Goal: Information Seeking & Learning: Find specific fact

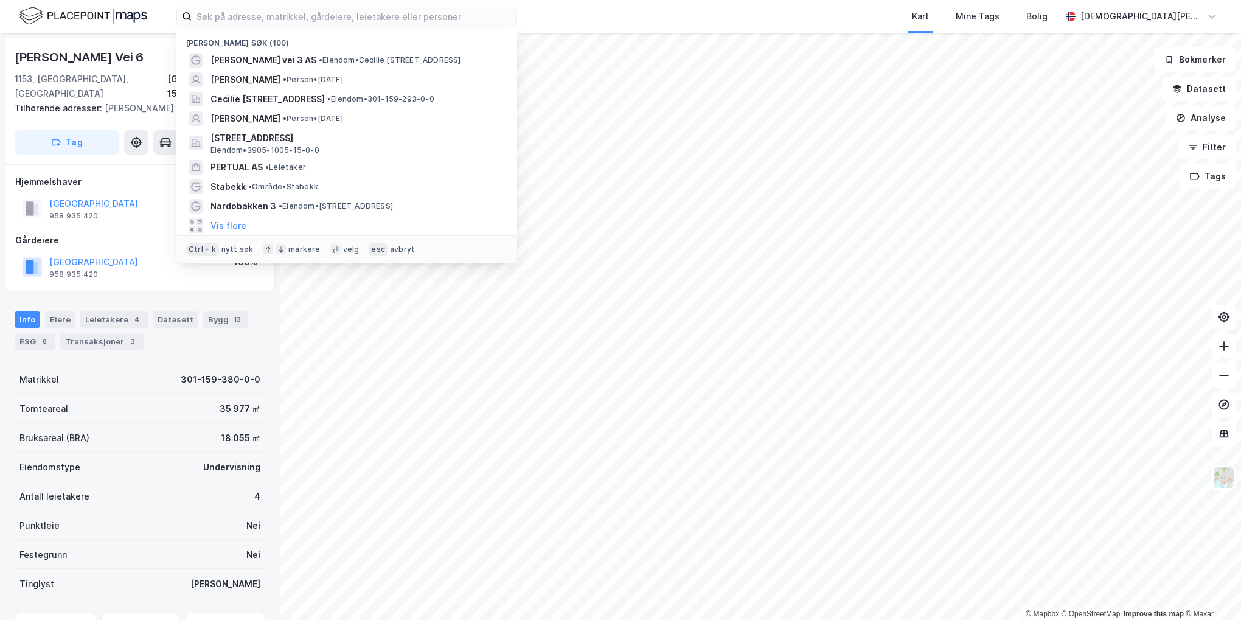
click at [280, 19] on input at bounding box center [354, 16] width 325 height 18
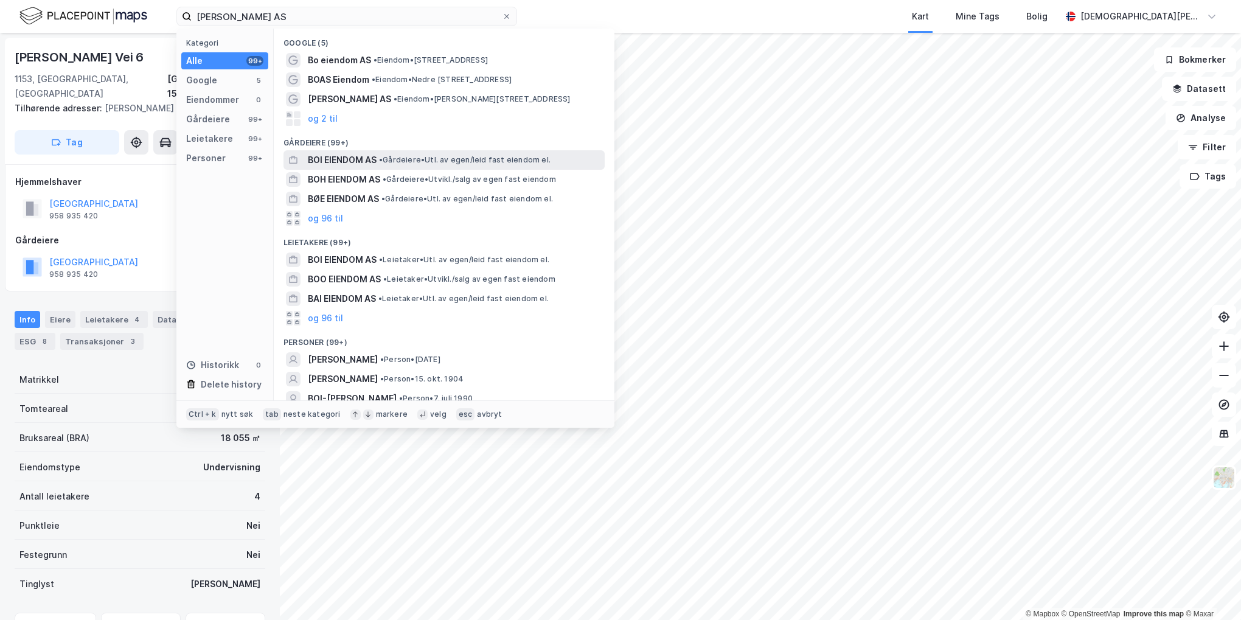
type input "[PERSON_NAME] AS"
click at [406, 158] on span "• Gårdeiere • Utl. av egen/leid fast eiendom el." at bounding box center [464, 160] width 171 height 10
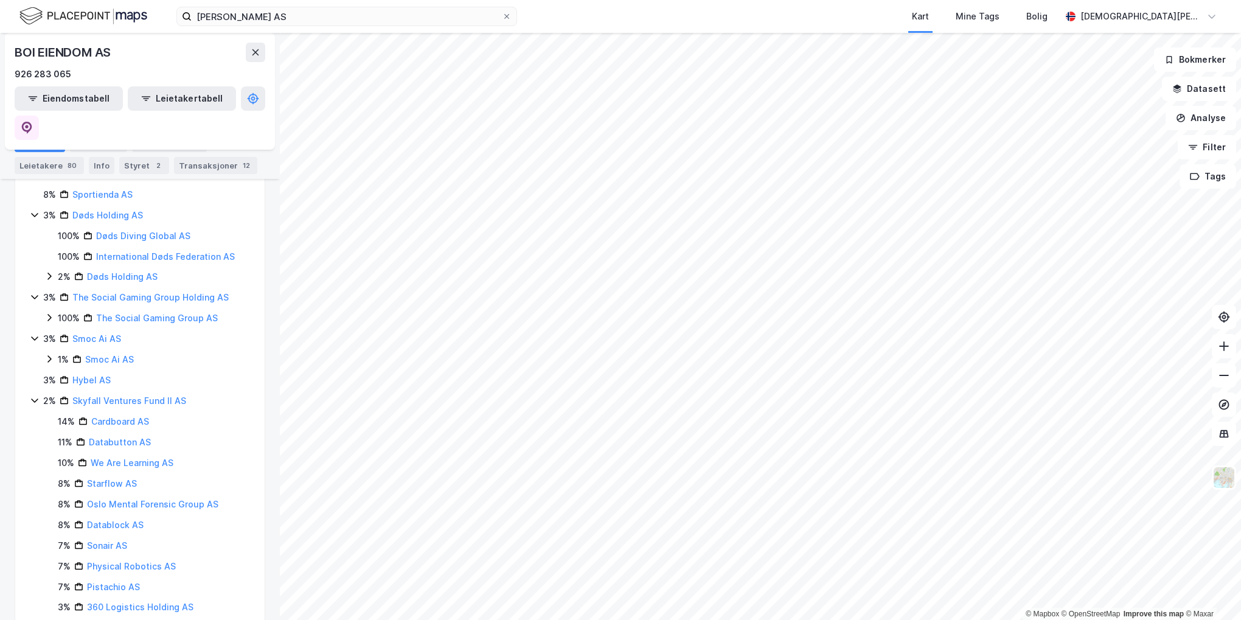
scroll to position [1195, 0]
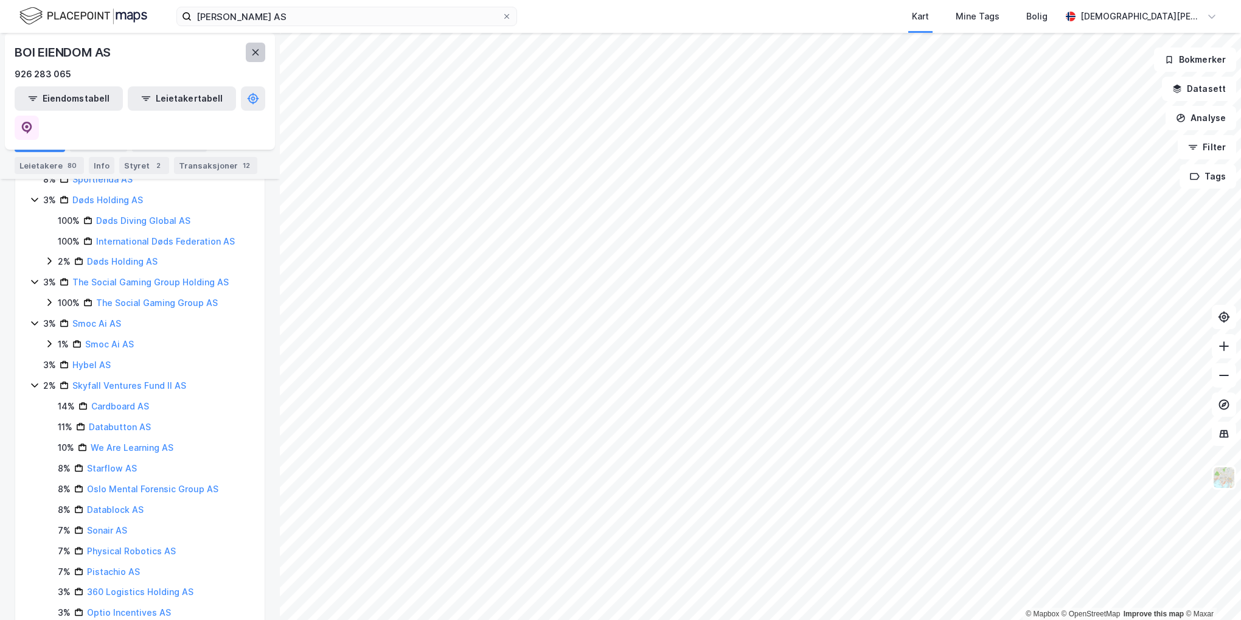
click at [255, 50] on icon at bounding box center [256, 52] width 10 height 10
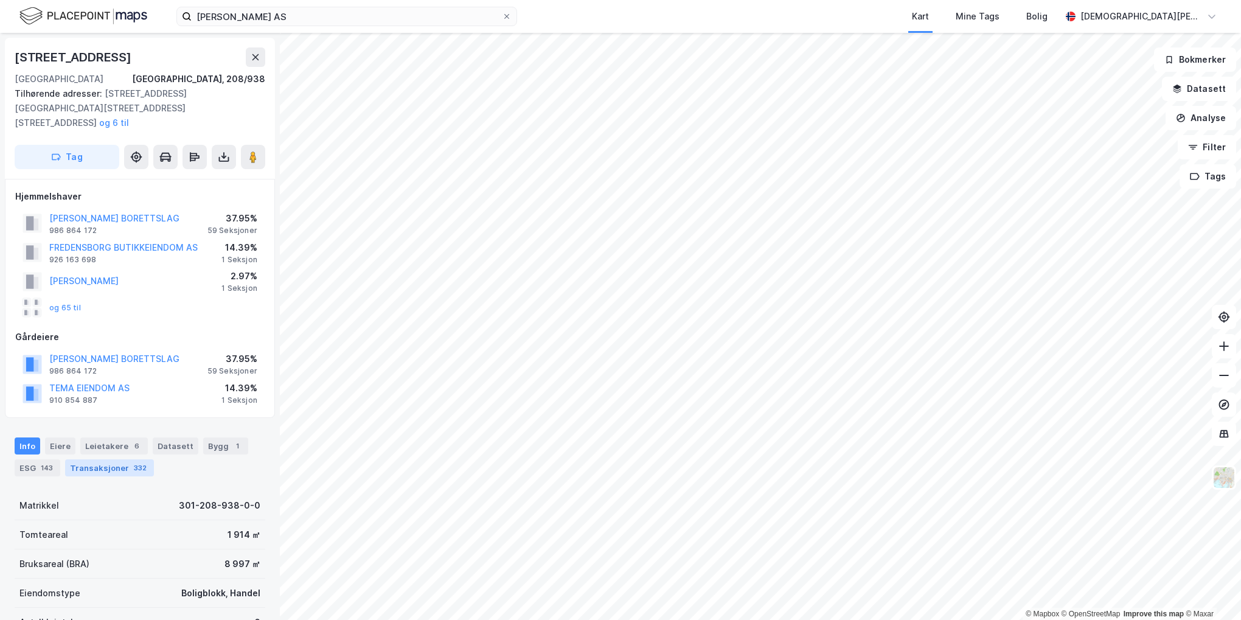
click at [125, 459] on div "Transaksjoner 332" at bounding box center [109, 467] width 89 height 17
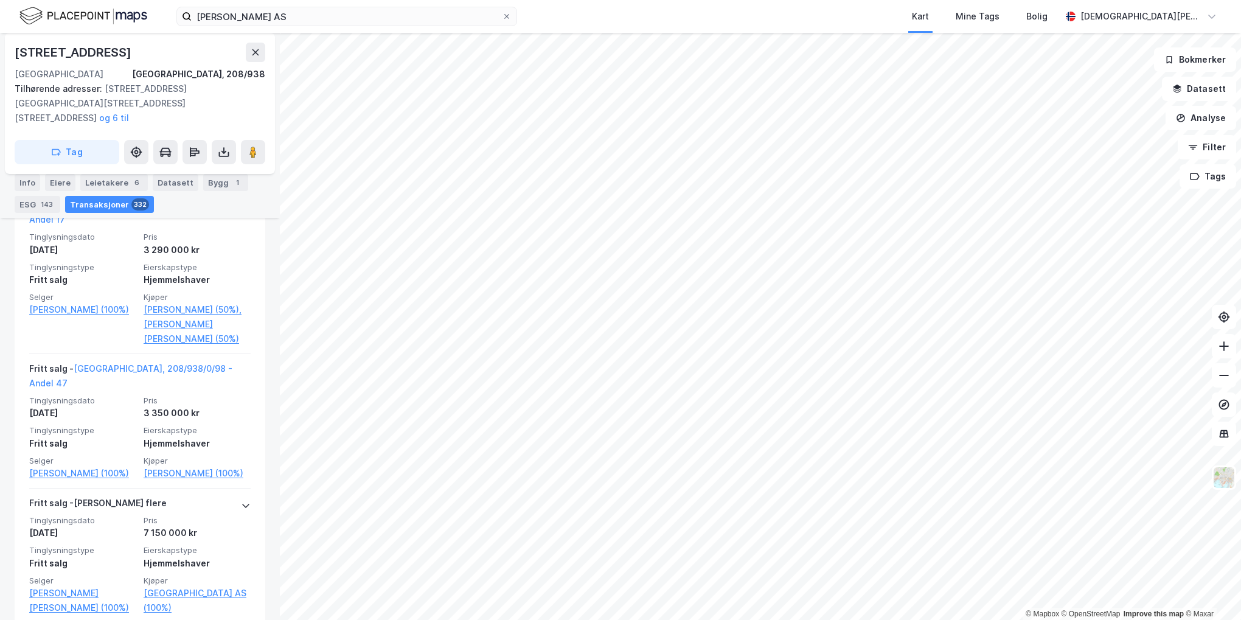
scroll to position [3999, 0]
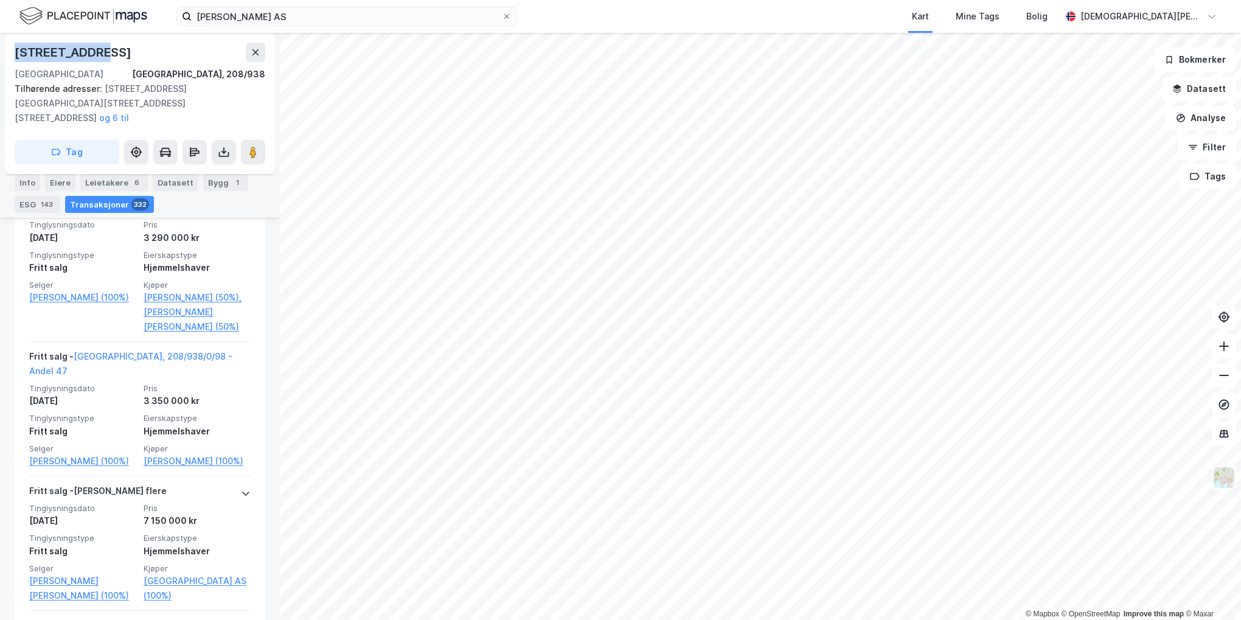
drag, startPoint x: 98, startPoint y: 49, endPoint x: 15, endPoint y: 46, distance: 83.4
click at [15, 46] on div "[STREET_ADDRESS]" at bounding box center [140, 52] width 251 height 19
copy div "[STREET_ADDRESS]"
